Goal: Task Accomplishment & Management: Use online tool/utility

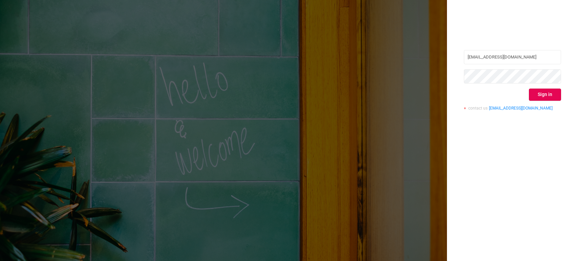
click at [553, 96] on button "Sign in" at bounding box center [545, 95] width 32 height 12
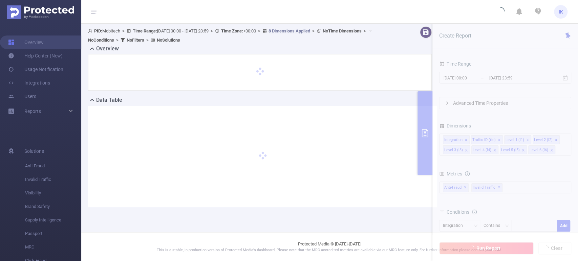
click at [533, 76] on section "PID: Mobitech > Time Range: [DATE] 00:00 - [DATE] 23:59 > Time Zone: +00:00 > 8…" at bounding box center [329, 122] width 497 height 197
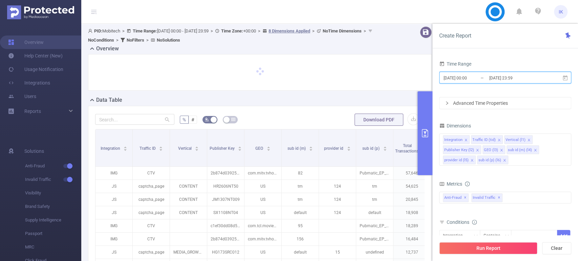
click at [564, 79] on icon at bounding box center [565, 78] width 6 height 6
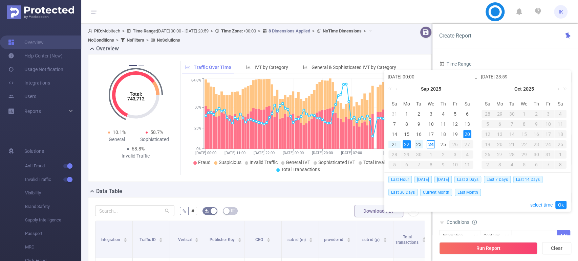
click at [417, 144] on div "23" at bounding box center [419, 144] width 8 height 8
click at [429, 142] on div "24" at bounding box center [430, 144] width 8 height 8
type input "[DATE] 00:00"
type input "[DATE] 23:59"
type input "[DATE] 00:00"
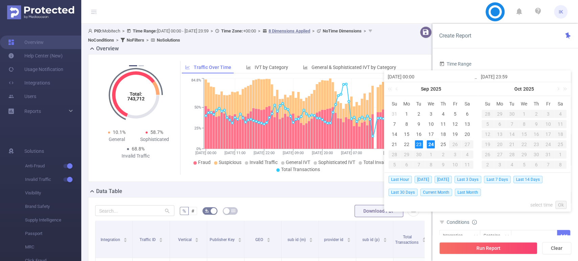
type input "[DATE] 23:59"
click at [559, 204] on link "Ok" at bounding box center [560, 205] width 11 height 8
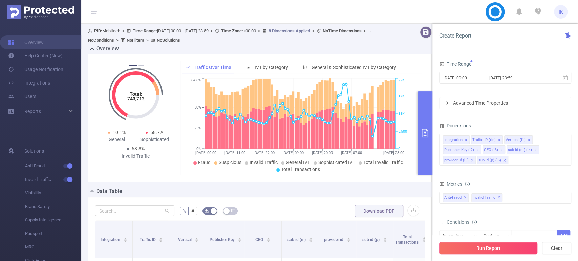
click at [501, 249] on button "Run Report" at bounding box center [488, 248] width 98 height 12
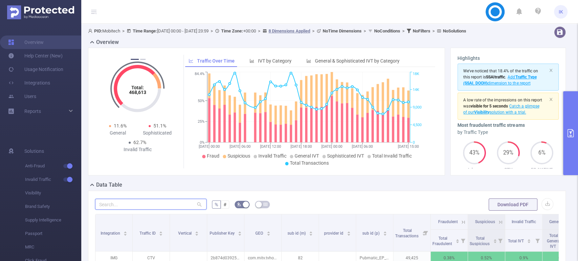
click at [119, 207] on input "text" at bounding box center [150, 204] width 111 height 11
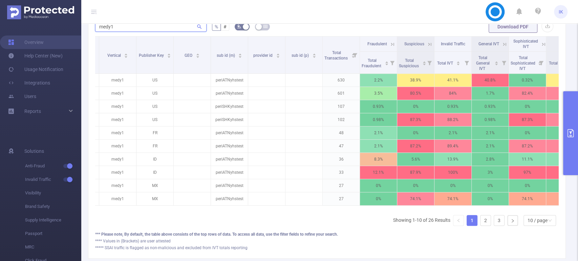
scroll to position [147, 0]
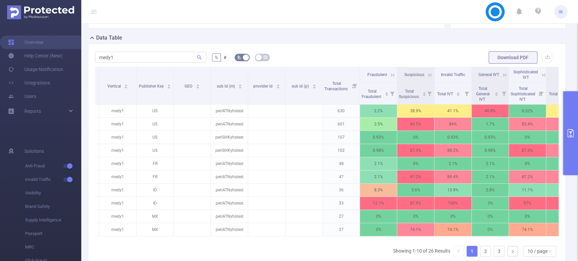
click at [543, 72] on icon at bounding box center [543, 75] width 6 height 6
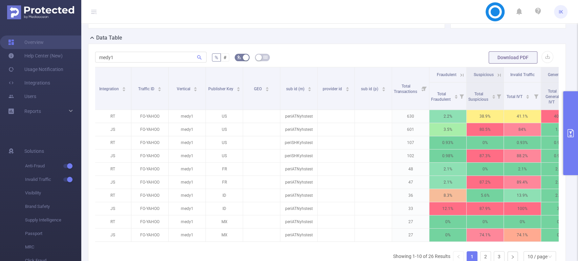
scroll to position [0, 0]
drag, startPoint x: 125, startPoint y: 46, endPoint x: 125, endPoint y: 53, distance: 7.8
click at [125, 46] on div "medy1 % # Download PDF Integration Traffic ID Vertical Publisher Key GEO sub id…" at bounding box center [327, 169] width 478 height 251
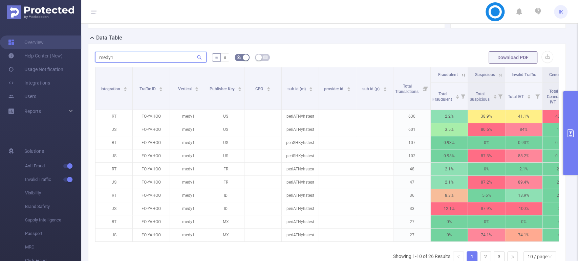
click at [125, 56] on input "medy1" at bounding box center [150, 57] width 111 height 11
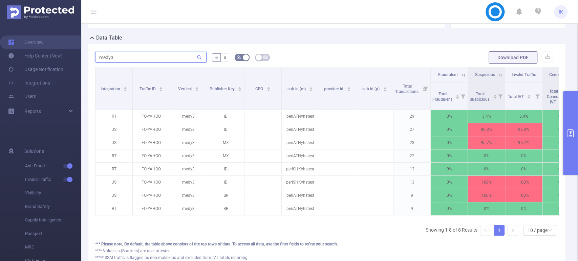
type input "medy3"
